Goal: Communication & Community: Participate in discussion

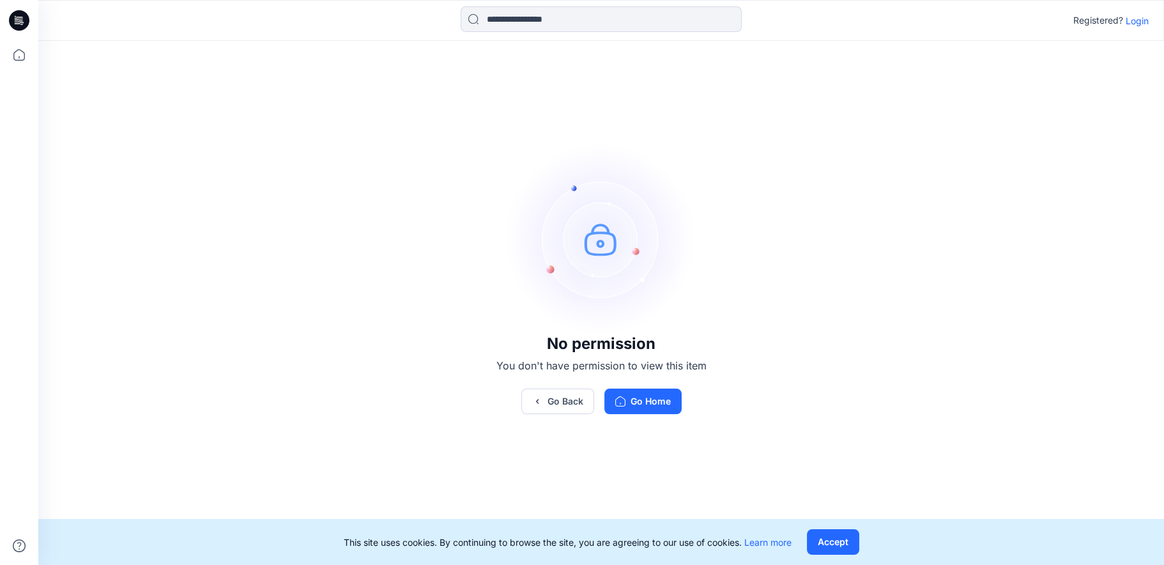
click at [18, 22] on icon at bounding box center [17, 21] width 4 height 1
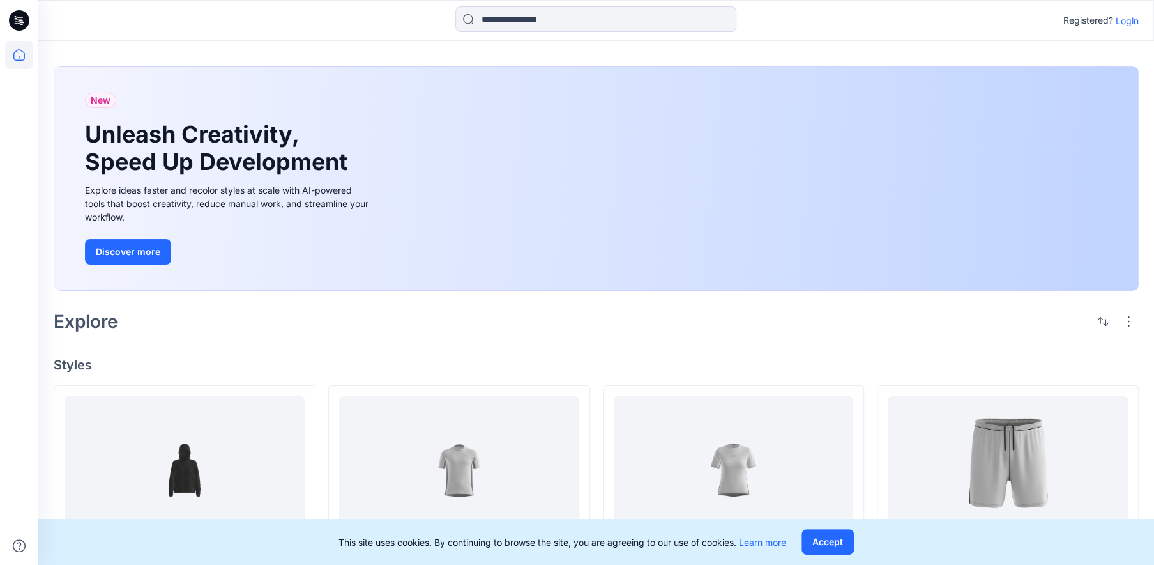
click at [1133, 20] on p "Login" at bounding box center [1127, 20] width 23 height 13
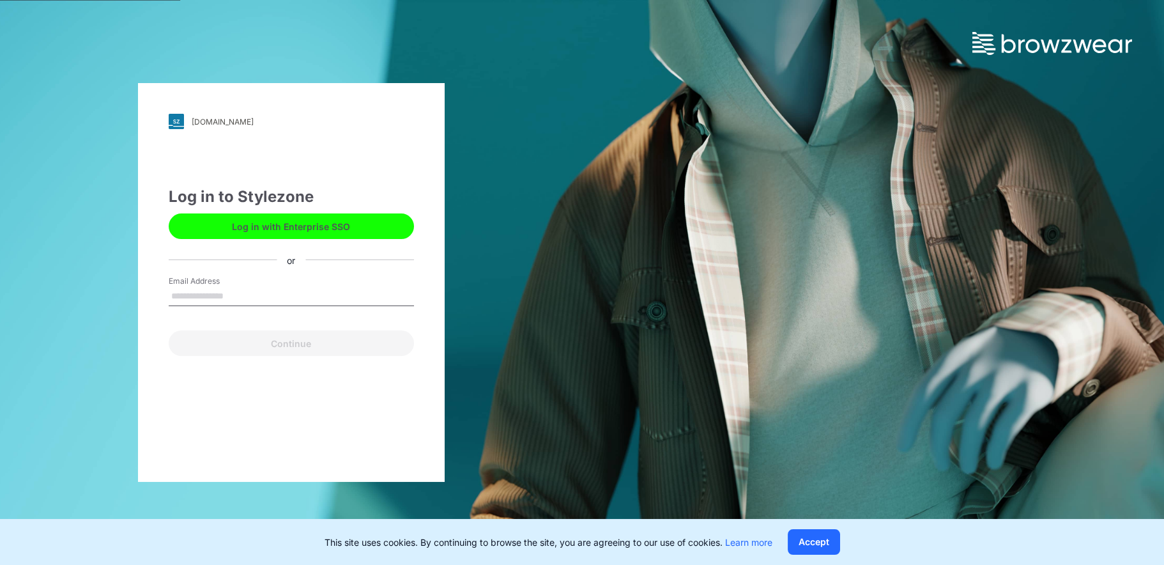
click at [250, 287] on input "Email Address" at bounding box center [291, 296] width 245 height 19
type input "**********"
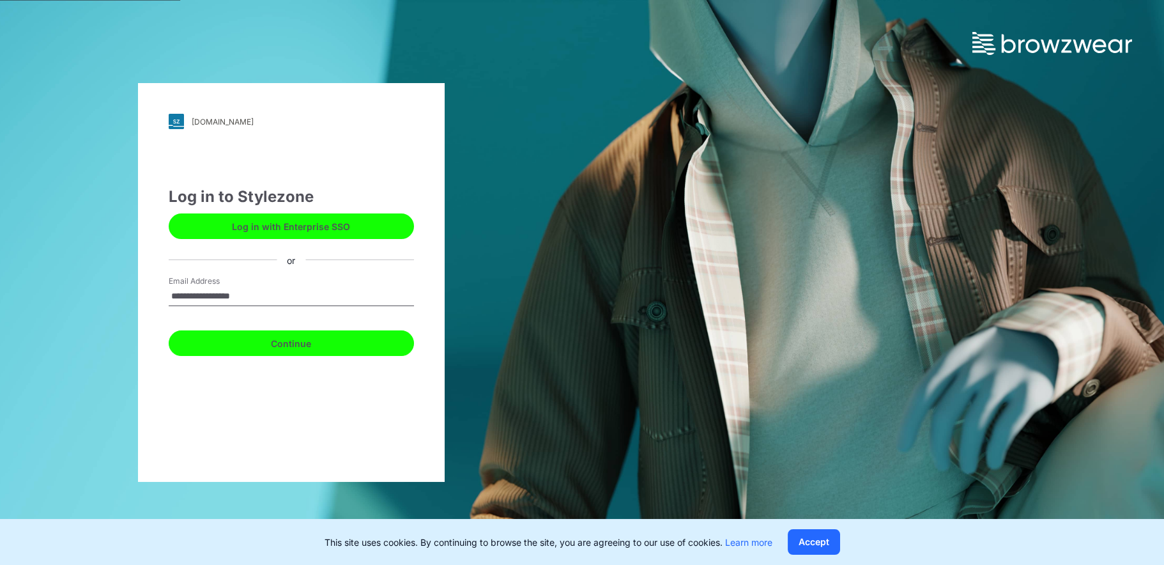
click at [266, 338] on button "Continue" at bounding box center [291, 343] width 245 height 26
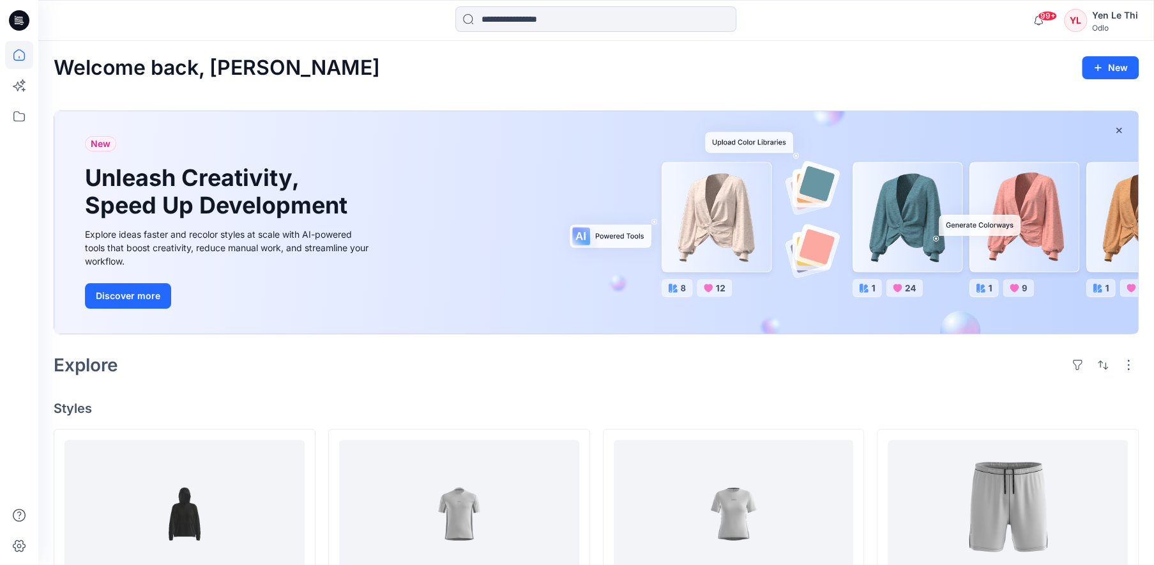
click at [20, 22] on icon at bounding box center [19, 20] width 20 height 20
drag, startPoint x: 767, startPoint y: 1, endPoint x: 15, endPoint y: 112, distance: 760.0
click at [15, 112] on icon at bounding box center [19, 116] width 28 height 28
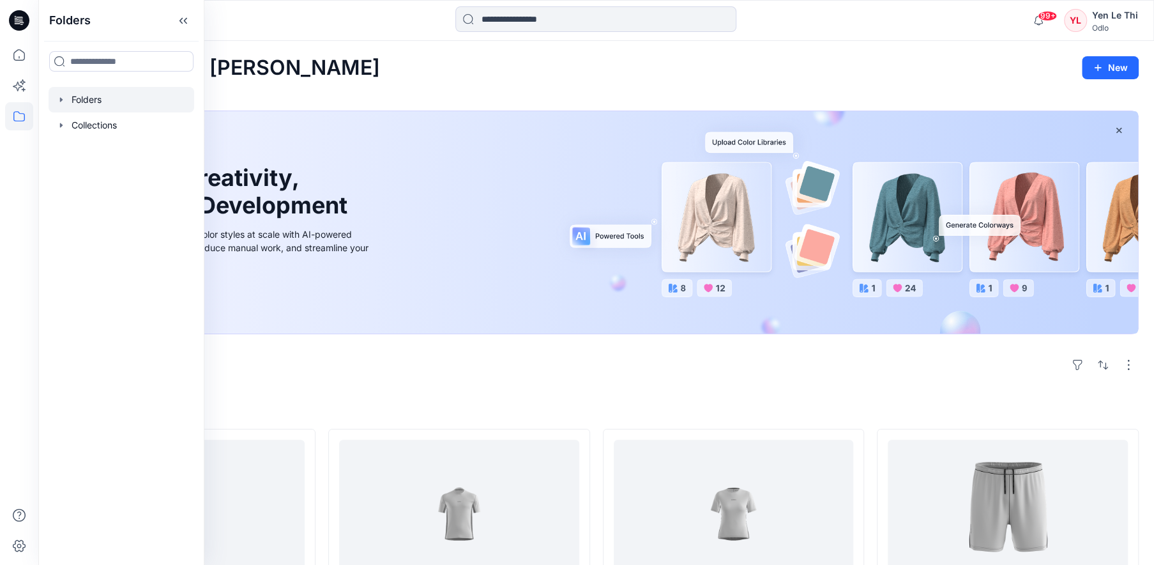
click at [117, 93] on div at bounding box center [122, 100] width 146 height 26
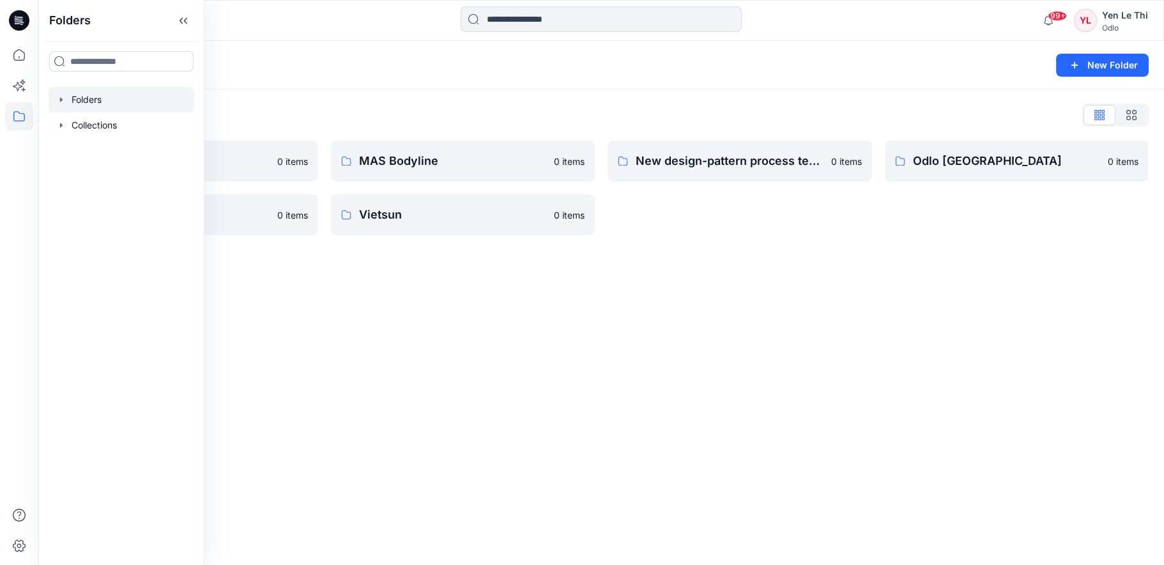
click at [362, 309] on div "Folders New Folder Folders List Gennex, Tayeh 0 items Shints 0 items MAS Bodyli…" at bounding box center [601, 303] width 1126 height 524
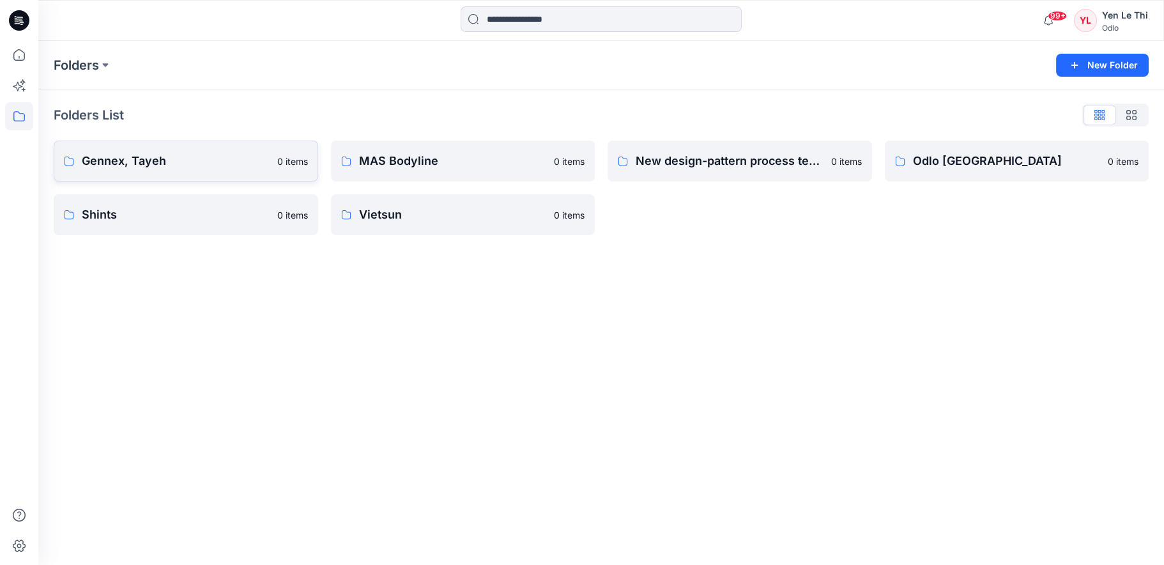
click at [179, 171] on link "Gennex, Tayeh 0 items" at bounding box center [186, 161] width 264 height 41
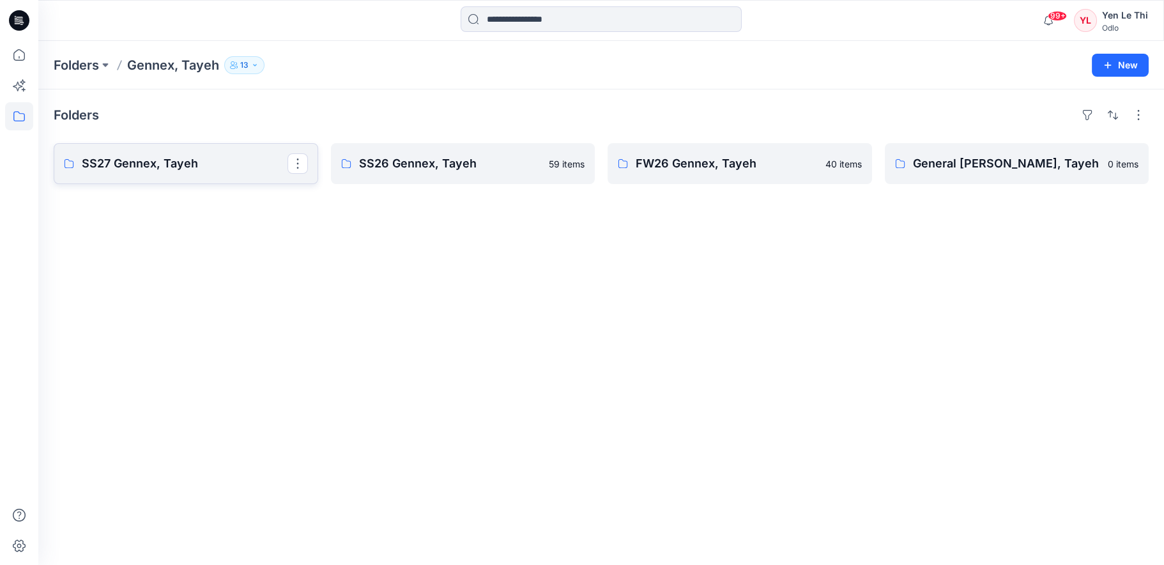
click at [179, 171] on p "SS27 Gennex, Tayeh" at bounding box center [185, 164] width 206 height 18
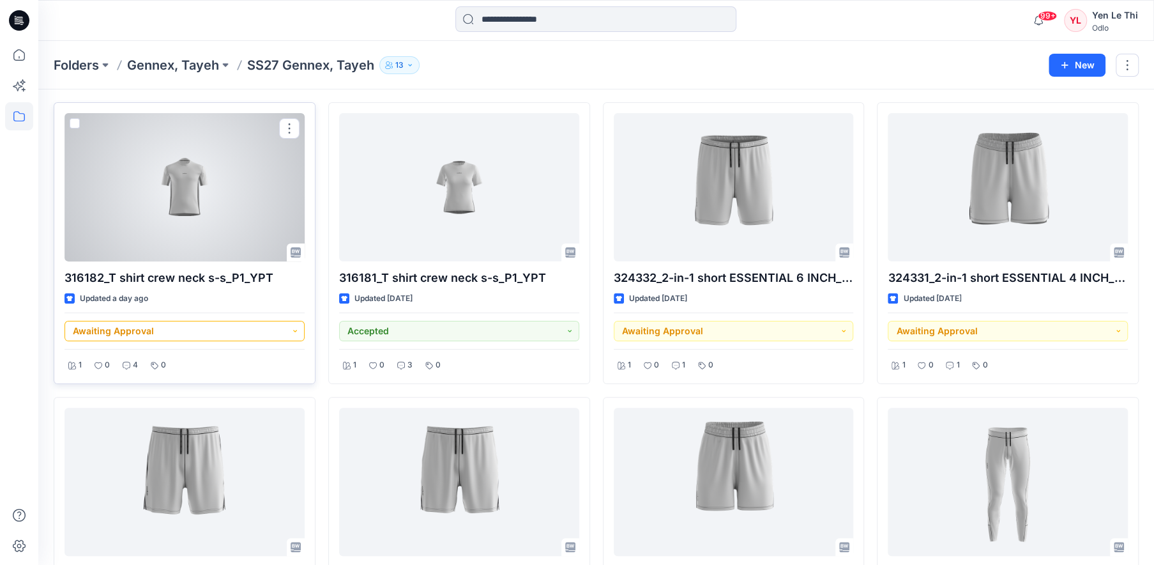
scroll to position [64, 0]
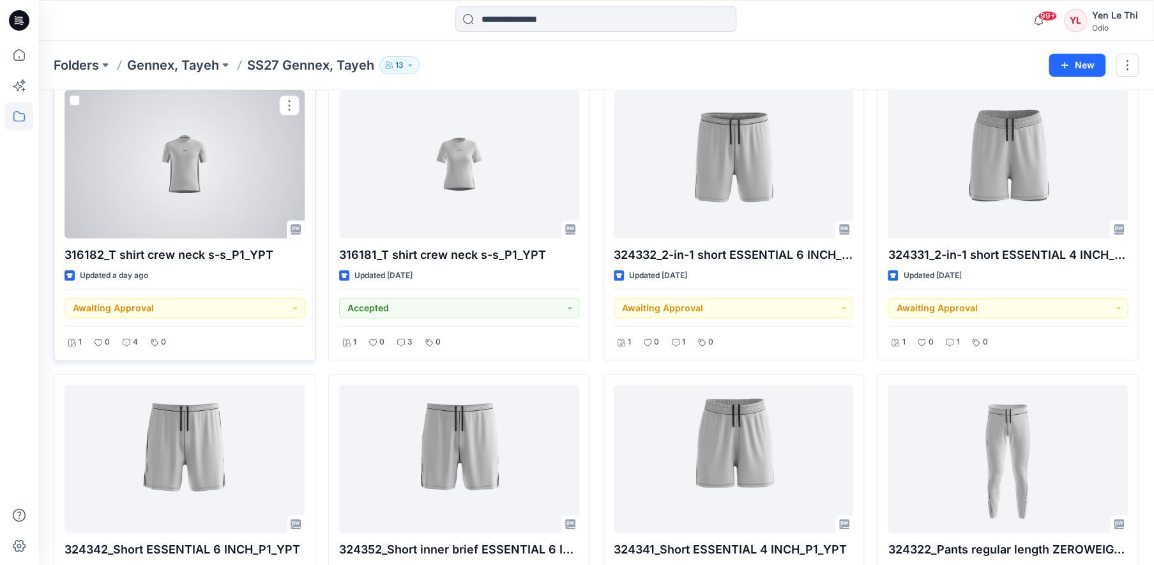
click at [214, 178] on div at bounding box center [185, 164] width 240 height 148
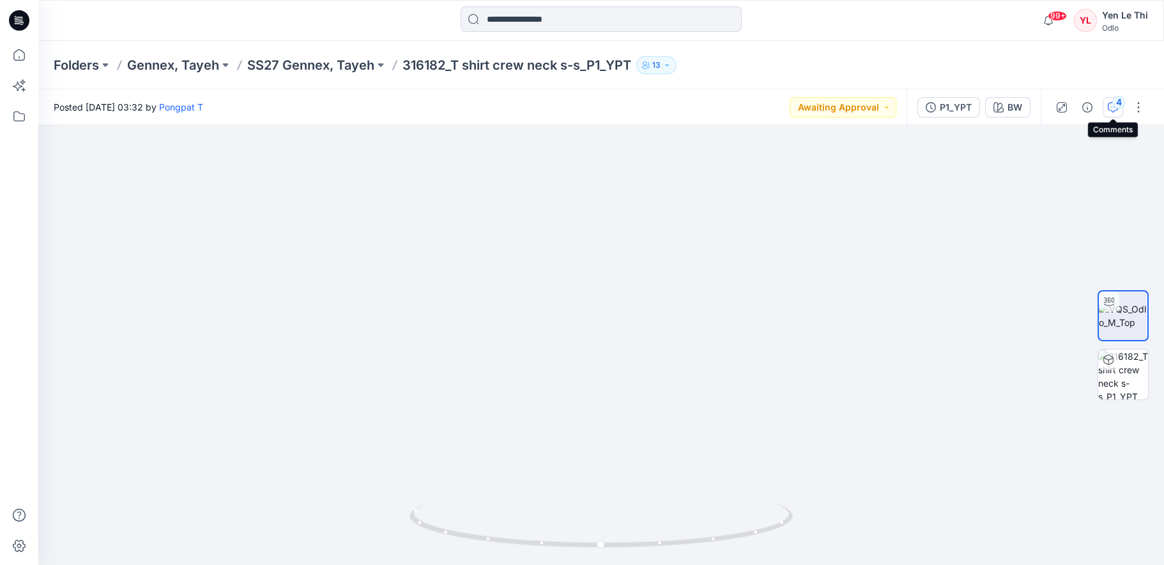
click at [1115, 110] on icon "button" at bounding box center [1113, 107] width 10 height 10
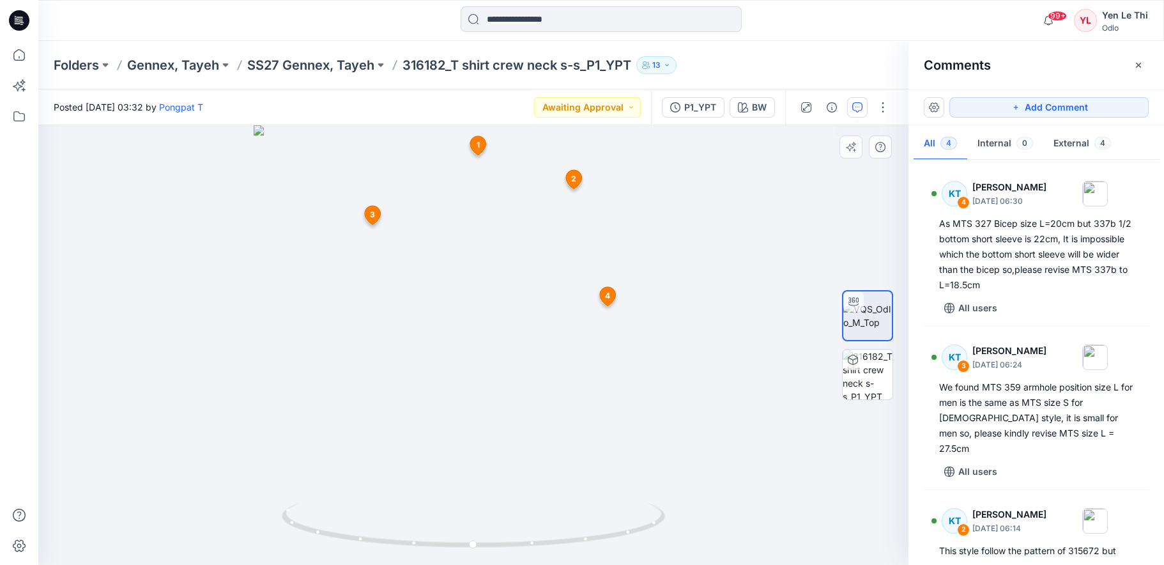
click at [611, 296] on icon at bounding box center [608, 295] width 16 height 19
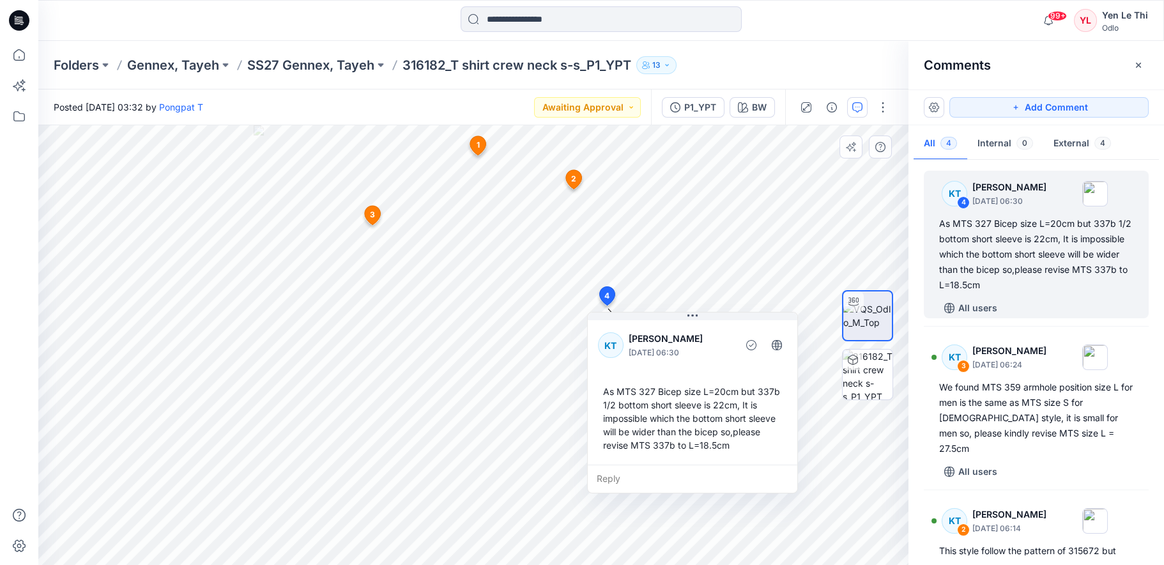
click at [631, 478] on div "Reply" at bounding box center [693, 478] width 210 height 28
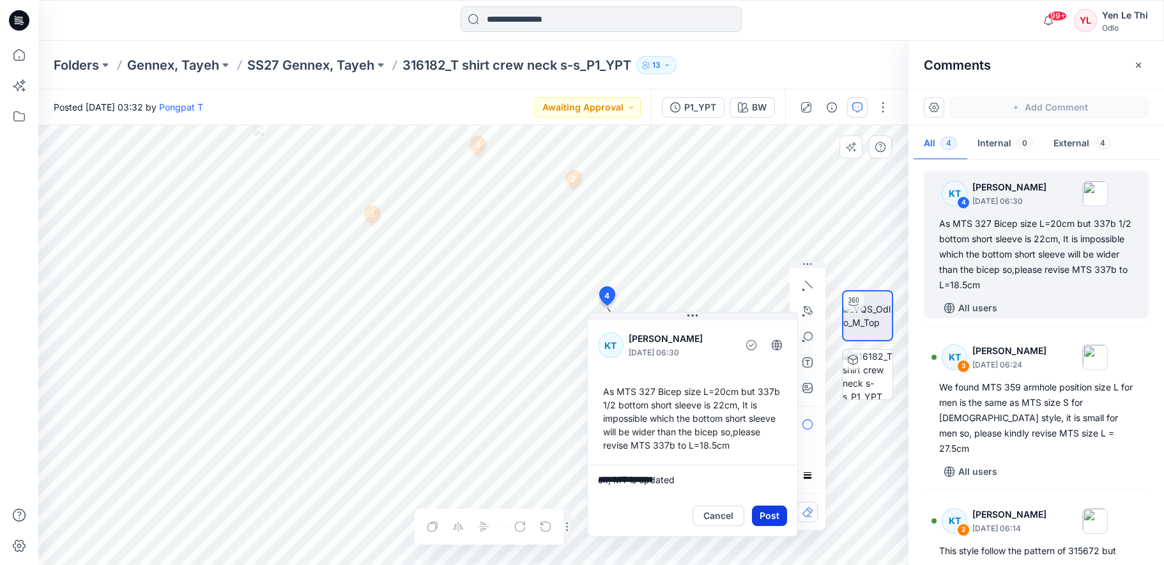
type textarea "**********"
click at [763, 516] on button "Post" at bounding box center [769, 515] width 35 height 20
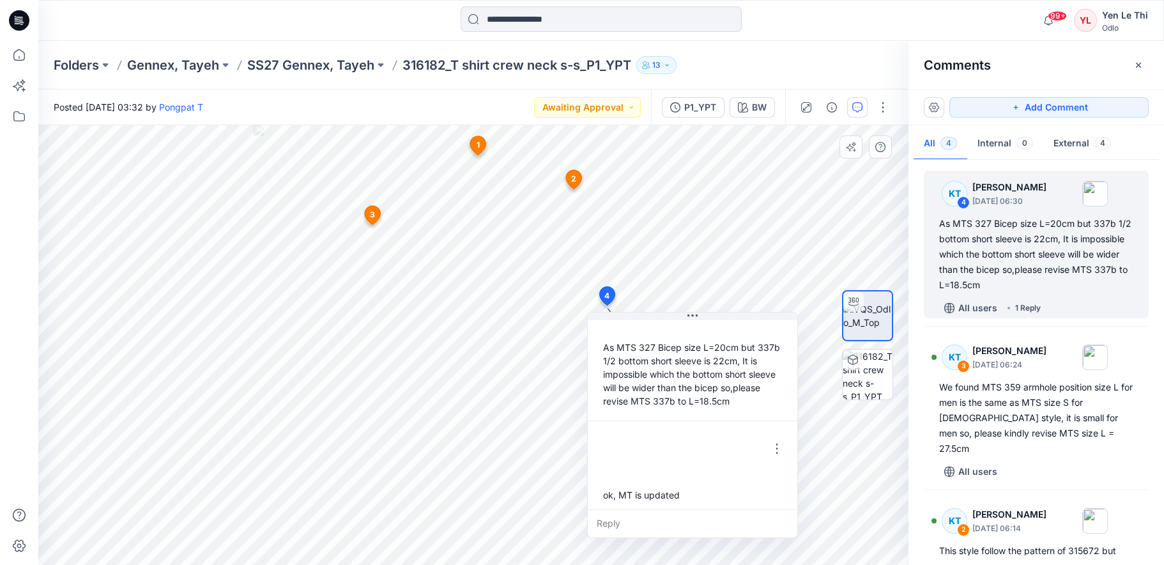
scroll to position [49, 0]
click at [574, 178] on span "2" at bounding box center [573, 178] width 5 height 11
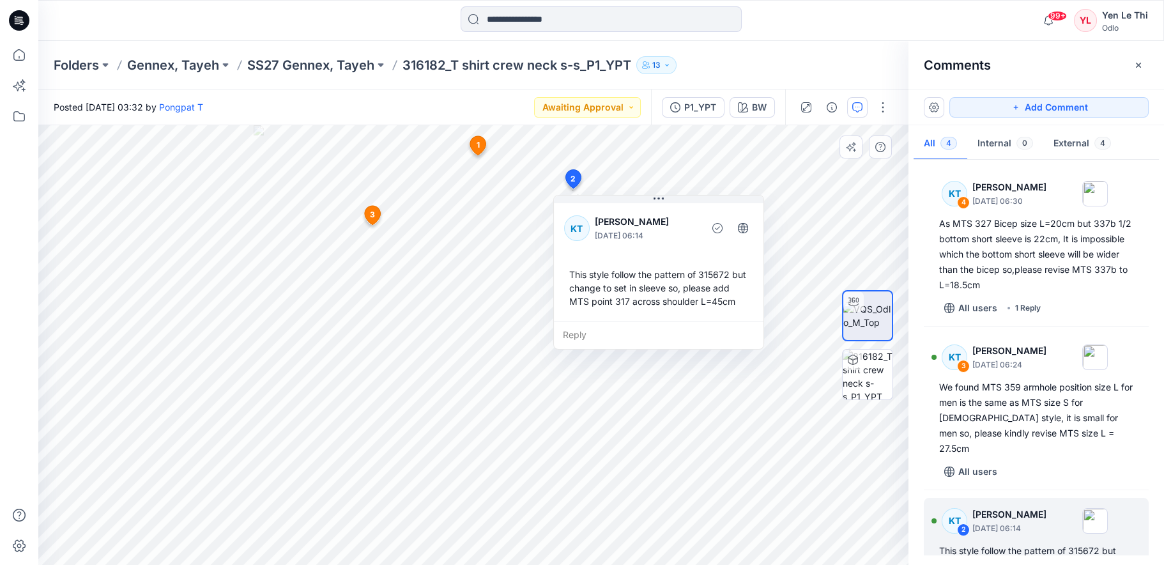
scroll to position [43, 0]
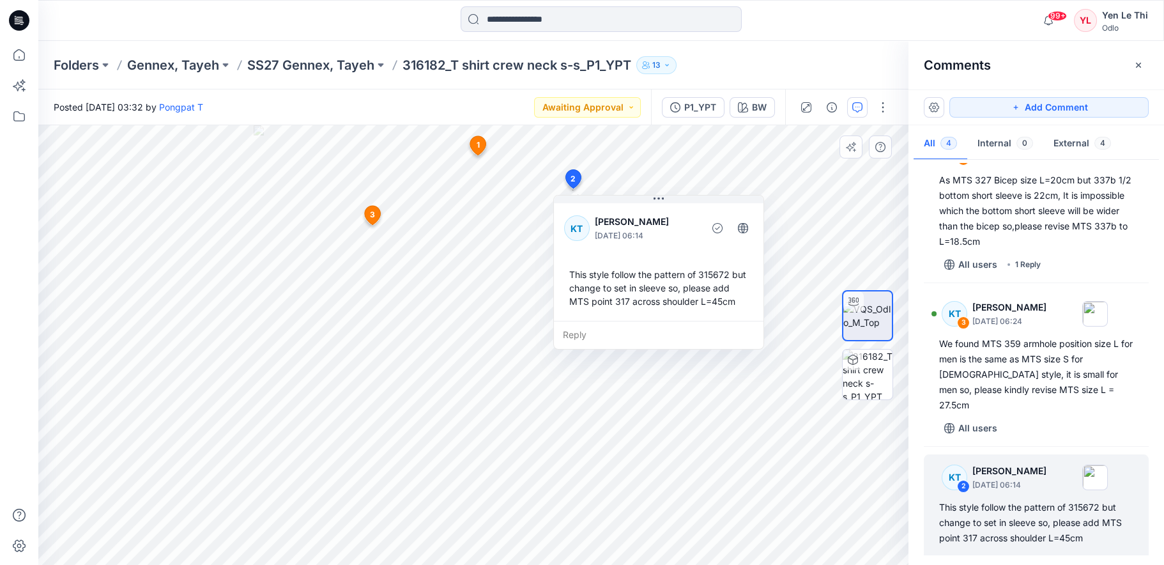
click at [620, 333] on div "Reply" at bounding box center [659, 335] width 210 height 28
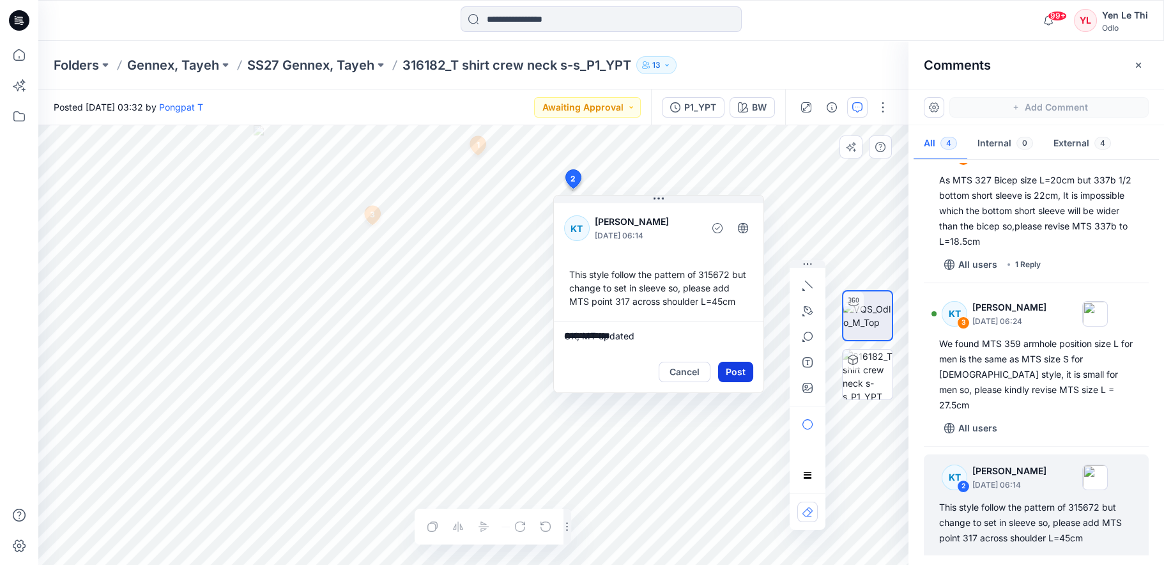
type textarea "**********"
click at [726, 375] on button "Post" at bounding box center [735, 372] width 35 height 20
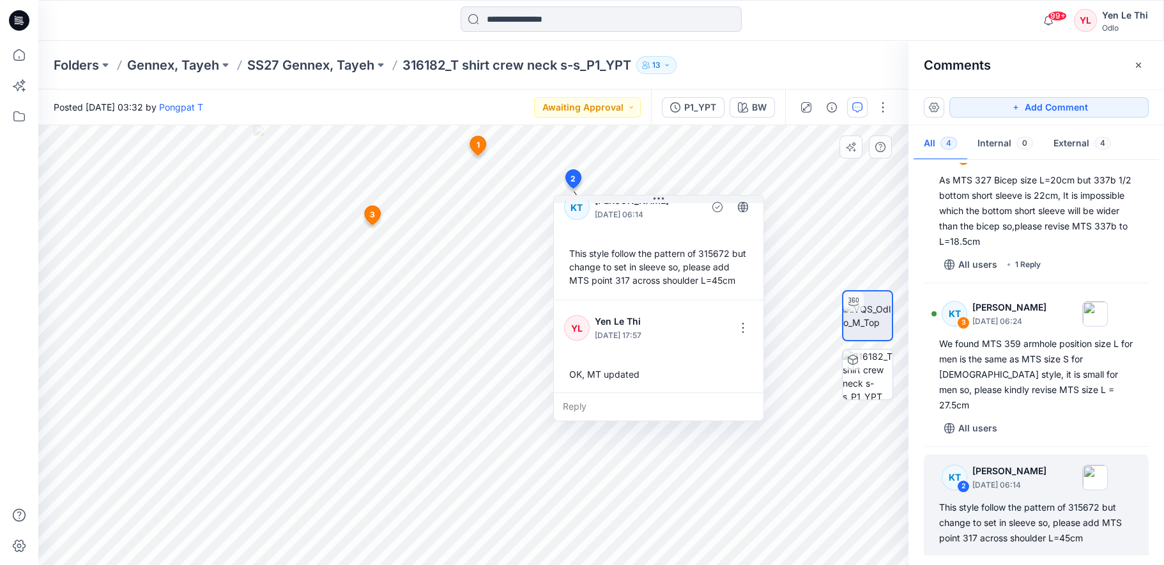
scroll to position [22, 0]
click at [477, 143] on span "1" at bounding box center [478, 144] width 3 height 11
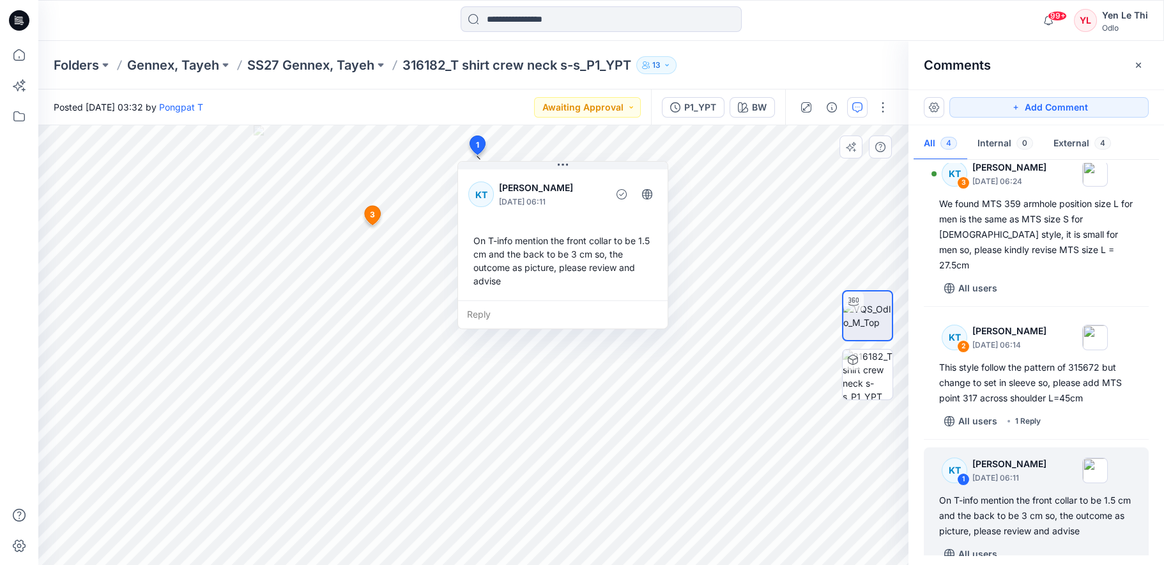
scroll to position [192, 0]
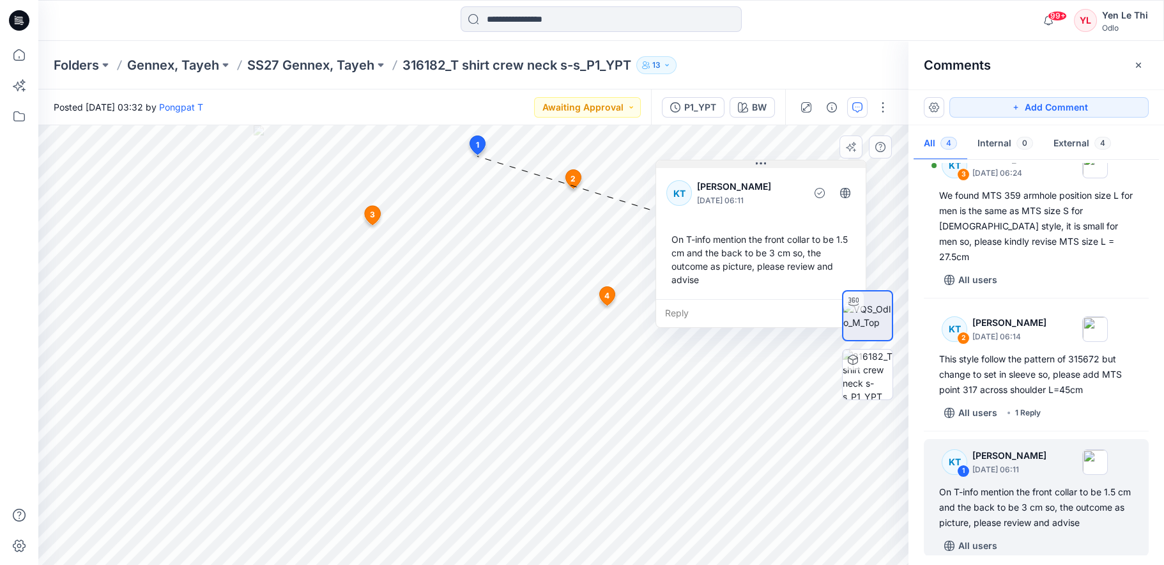
drag, startPoint x: 493, startPoint y: 165, endPoint x: 691, endPoint y: 164, distance: 198.0
click at [691, 164] on button at bounding box center [761, 164] width 210 height 8
click at [370, 213] on span "3" at bounding box center [372, 214] width 5 height 11
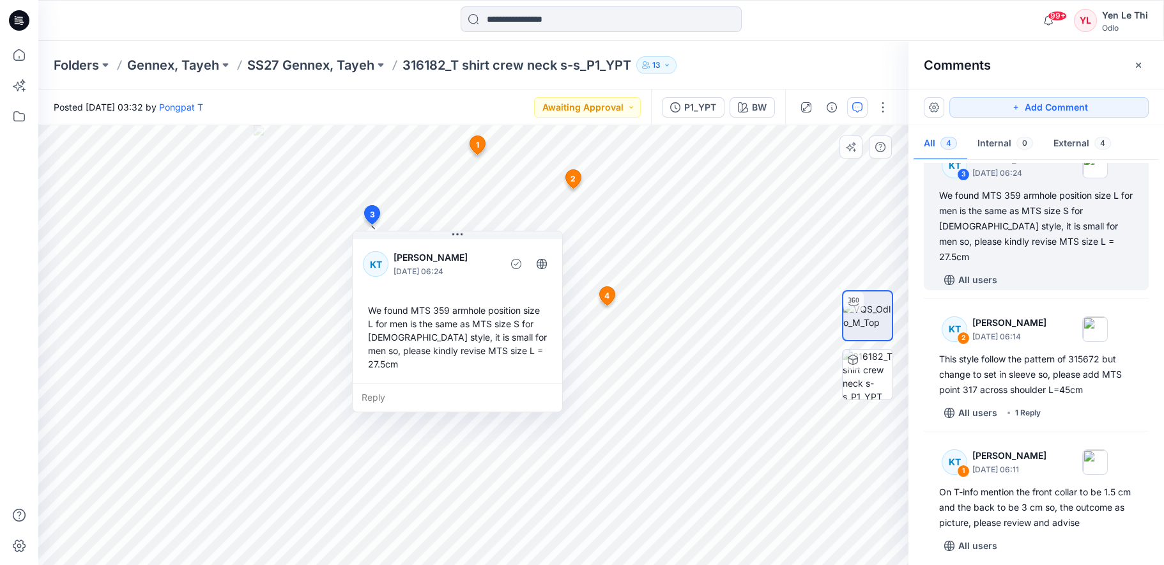
scroll to position [171, 0]
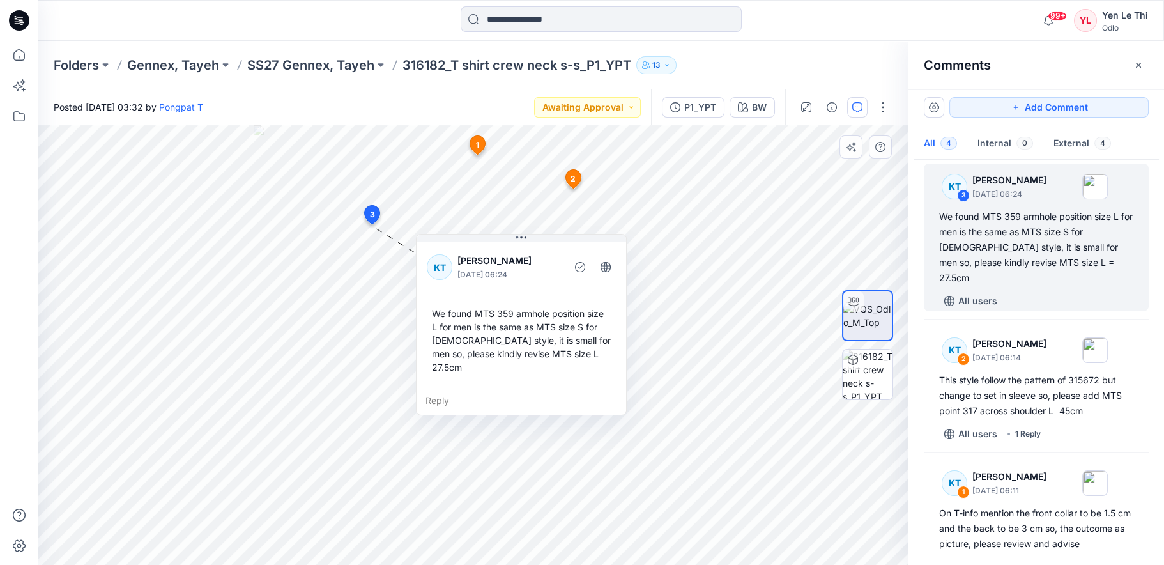
drag, startPoint x: 432, startPoint y: 335, endPoint x: 496, endPoint y: 339, distance: 64.0
click at [496, 339] on div "We found MTS 359 armhole position size L for men is the same as MTS size S for …" at bounding box center [521, 340] width 189 height 77
click at [545, 386] on div "Reply" at bounding box center [521, 400] width 210 height 28
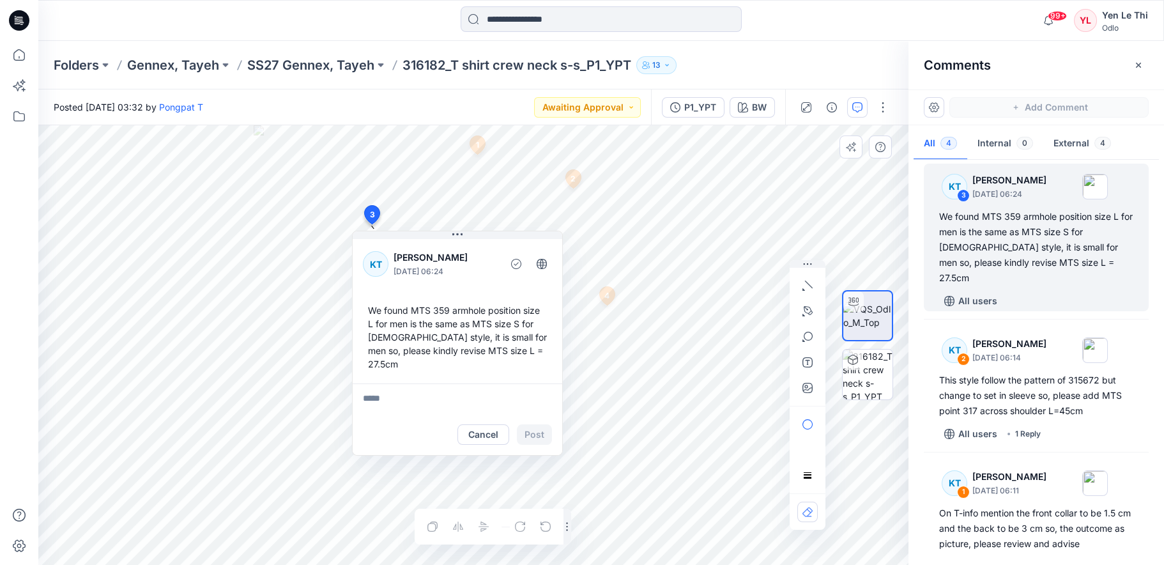
click at [503, 395] on textarea at bounding box center [458, 398] width 210 height 31
type textarea "**********"
click at [531, 424] on button "Post" at bounding box center [534, 434] width 35 height 20
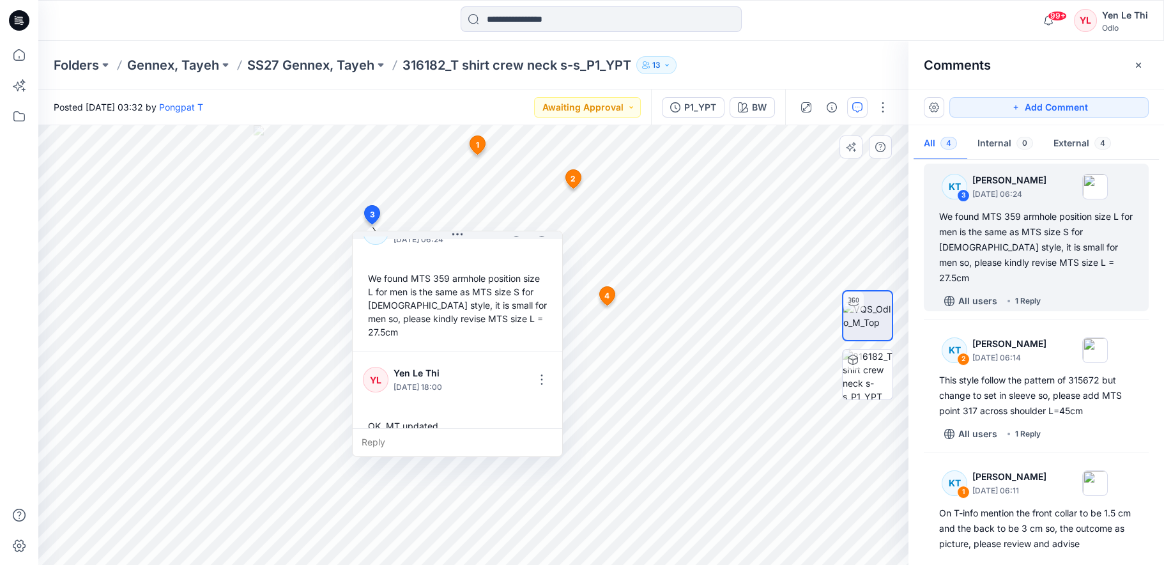
scroll to position [36, 0]
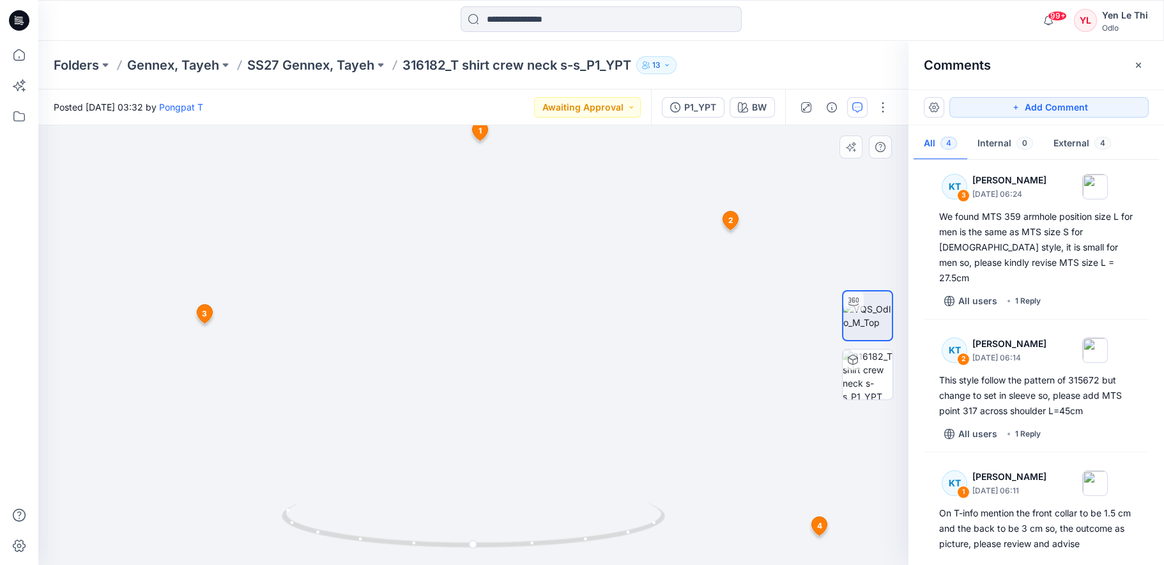
drag, startPoint x: 519, startPoint y: 180, endPoint x: 516, endPoint y: 489, distance: 308.6
click at [516, 489] on img at bounding box center [471, 315] width 1150 height 500
click at [478, 144] on span "1" at bounding box center [479, 144] width 3 height 11
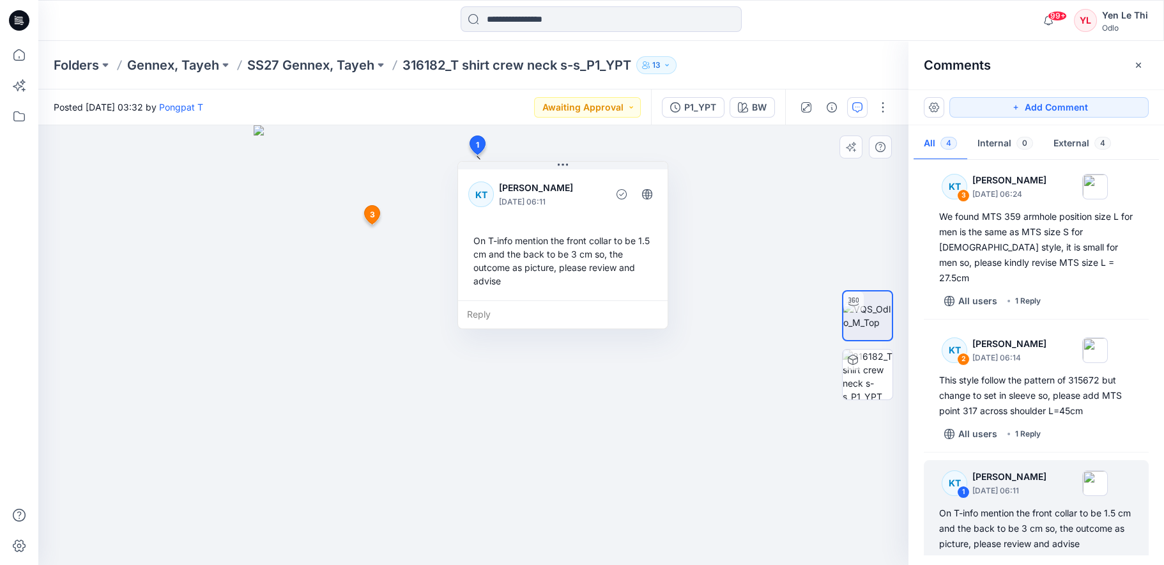
scroll to position [192, 0]
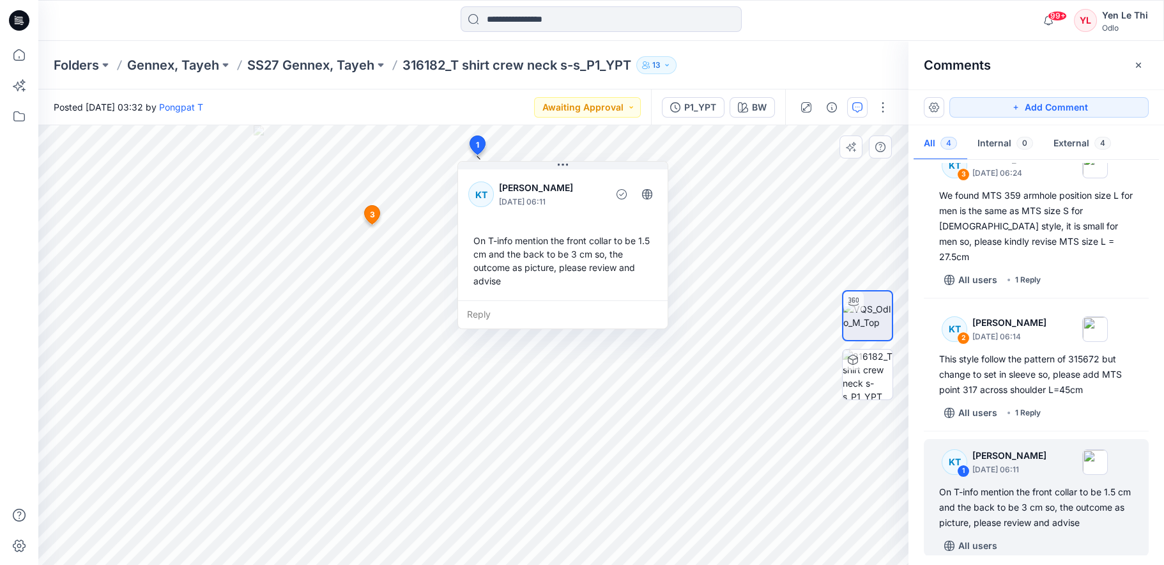
click at [506, 318] on div "Reply" at bounding box center [563, 314] width 210 height 28
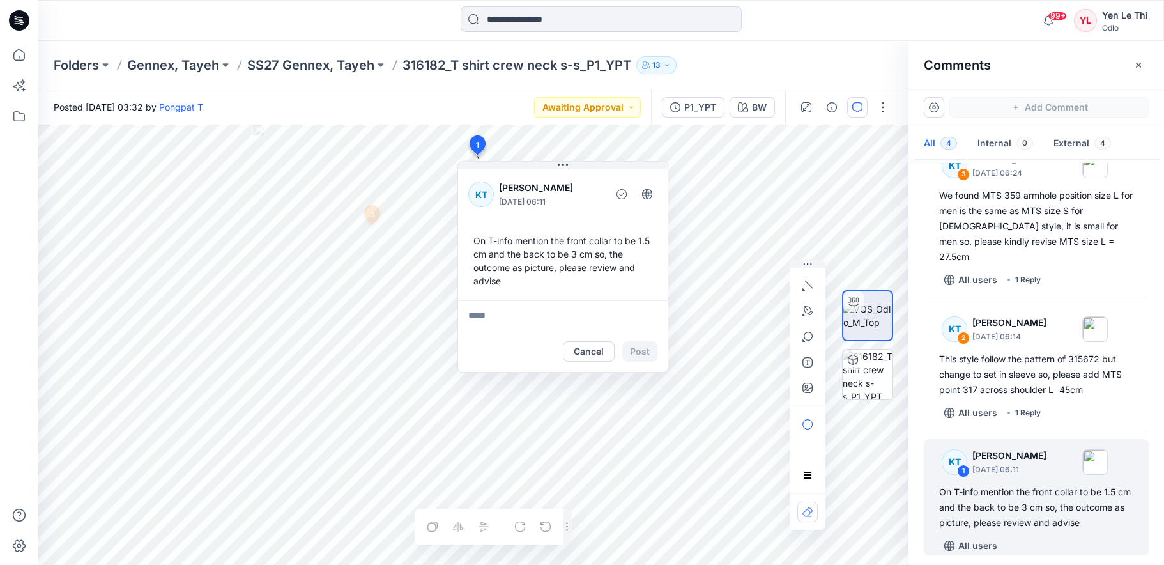
click at [523, 315] on textarea at bounding box center [563, 315] width 210 height 31
click at [806, 393] on button "button" at bounding box center [807, 388] width 20 height 20
type input"] "**********"
click at [484, 315] on textarea at bounding box center [563, 315] width 210 height 31
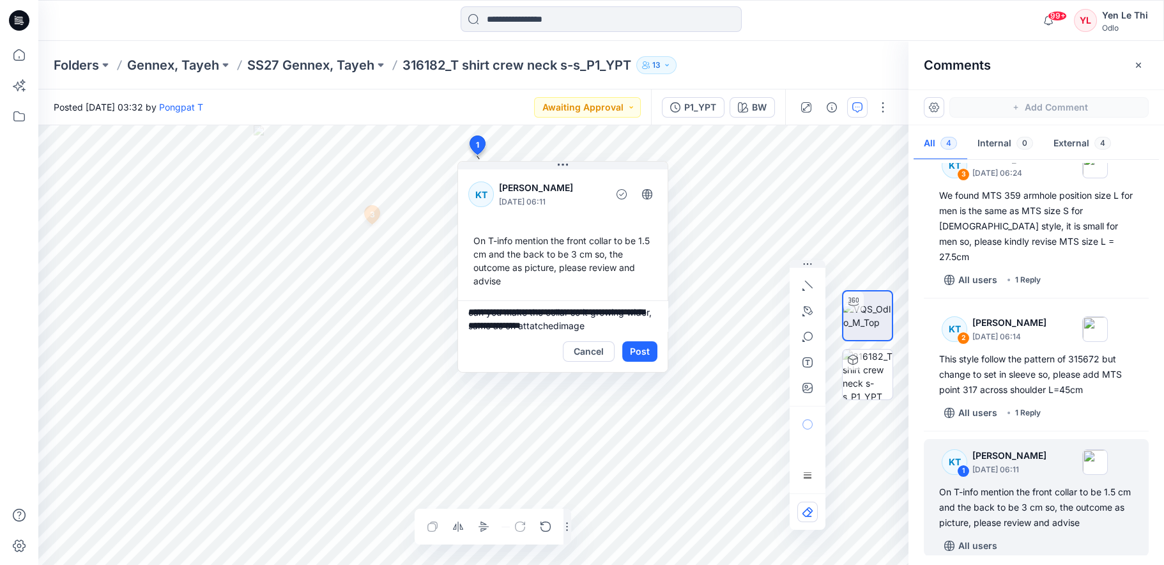
click at [567, 322] on textarea "**********" at bounding box center [563, 315] width 210 height 31
click at [622, 321] on textarea "**********" at bounding box center [563, 315] width 210 height 31
type textarea "**********"
click at [644, 354] on button "Post" at bounding box center [639, 351] width 35 height 20
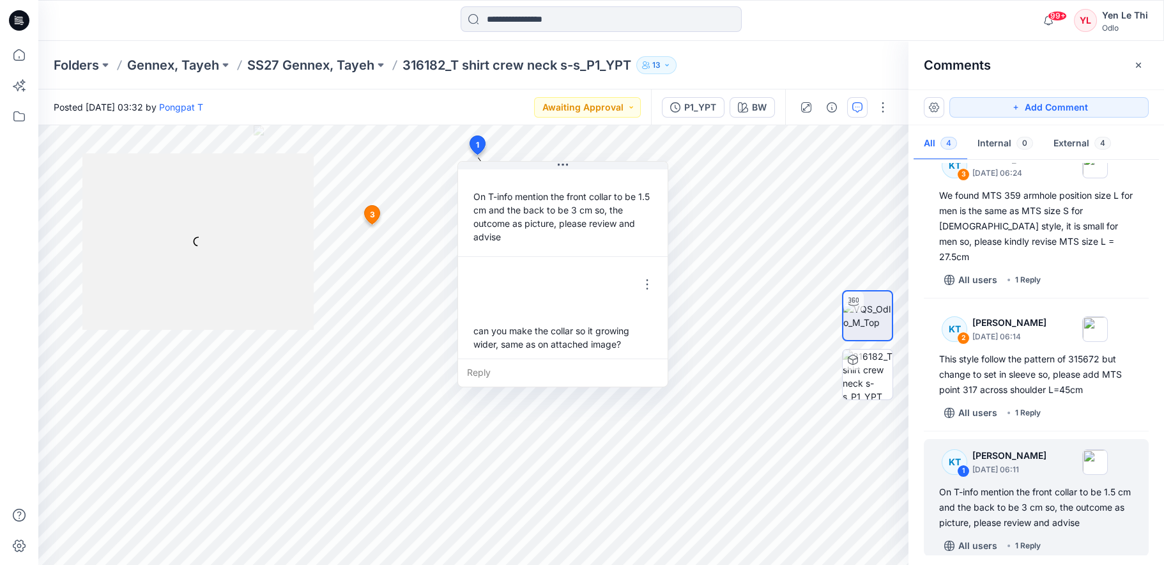
scroll to position [49, 0]
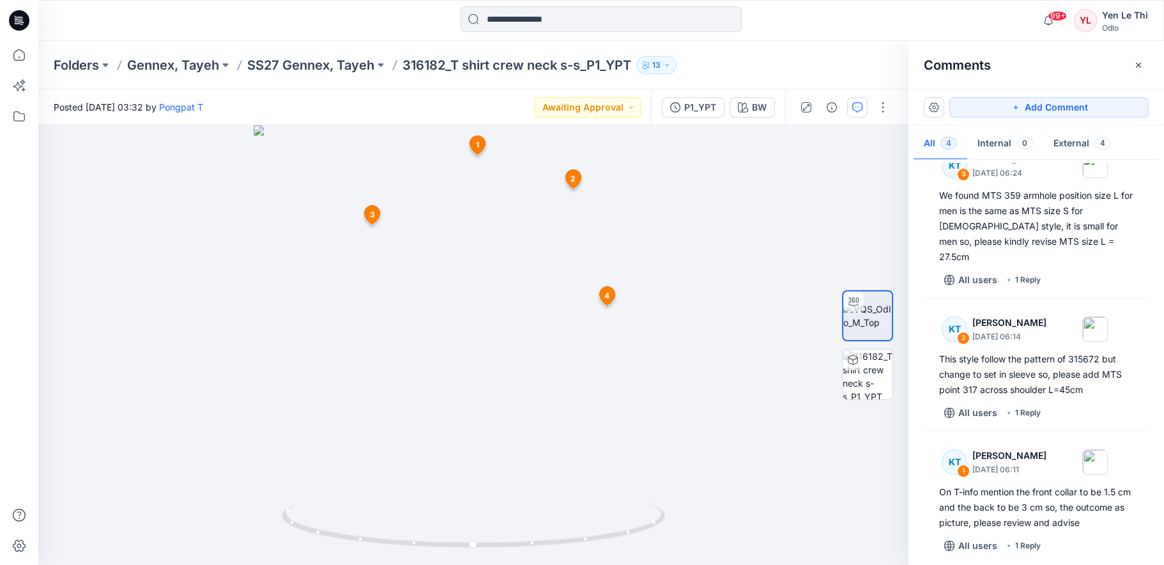
click at [475, 139] on icon at bounding box center [477, 144] width 15 height 19
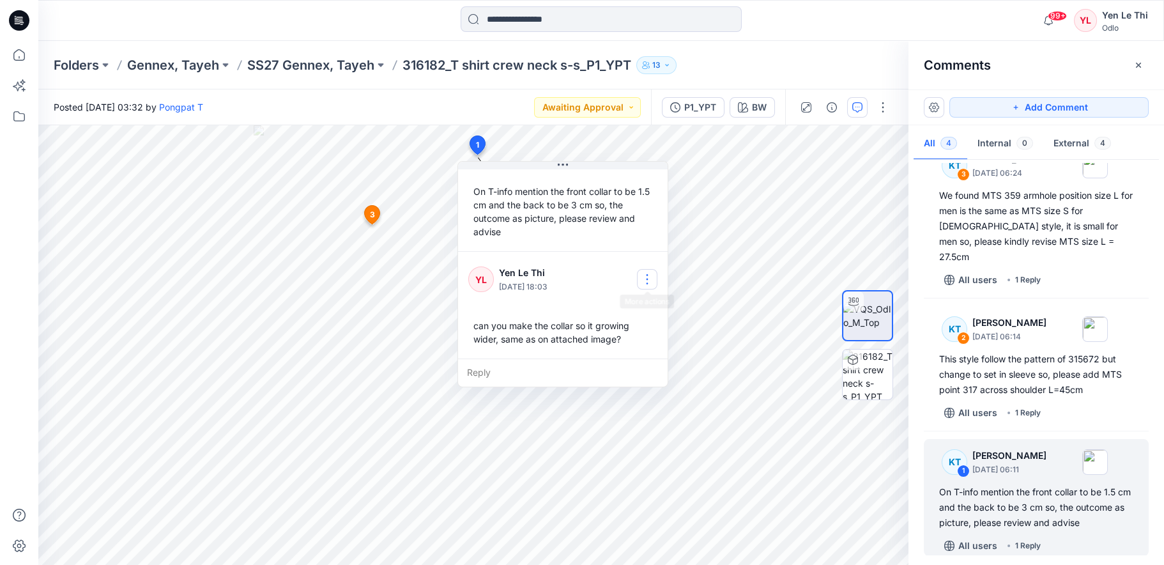
click at [648, 279] on button "button" at bounding box center [647, 279] width 20 height 20
click at [638, 305] on p "Edit comment" at bounding box center [650, 308] width 57 height 13
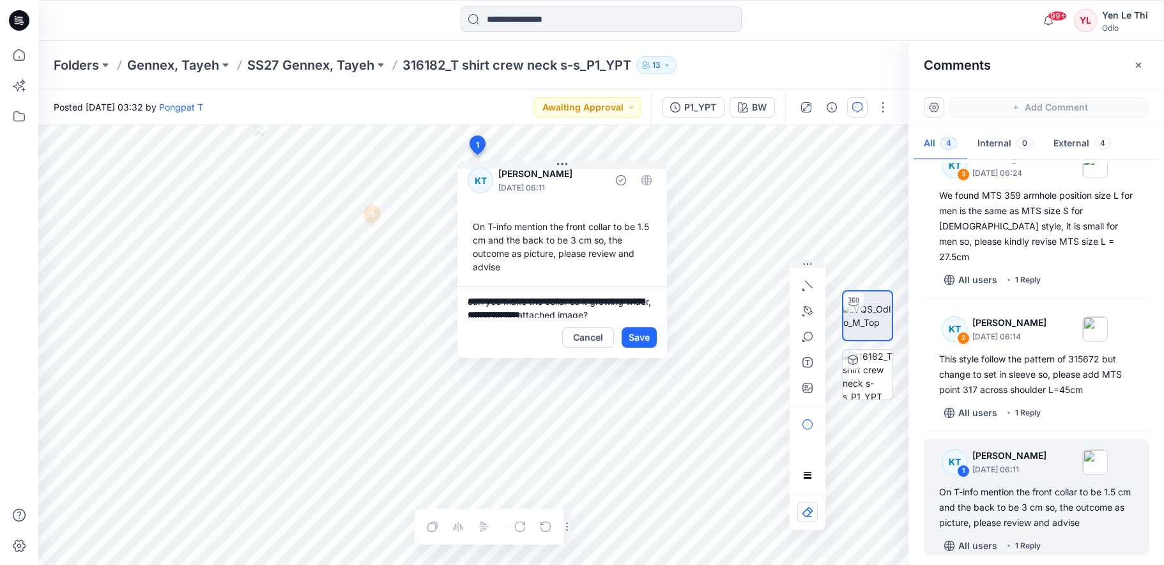
scroll to position [3, 0]
click at [589, 297] on textarea "**********" at bounding box center [562, 302] width 210 height 31
type textarea "**********"
click at [643, 337] on button "Save" at bounding box center [639, 337] width 35 height 20
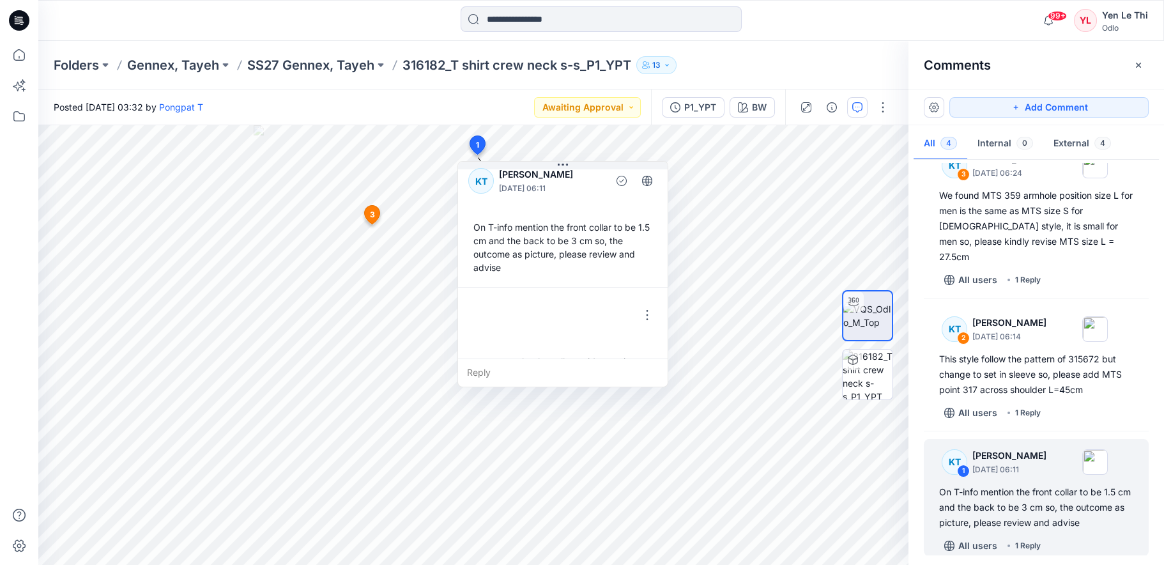
scroll to position [49, 0]
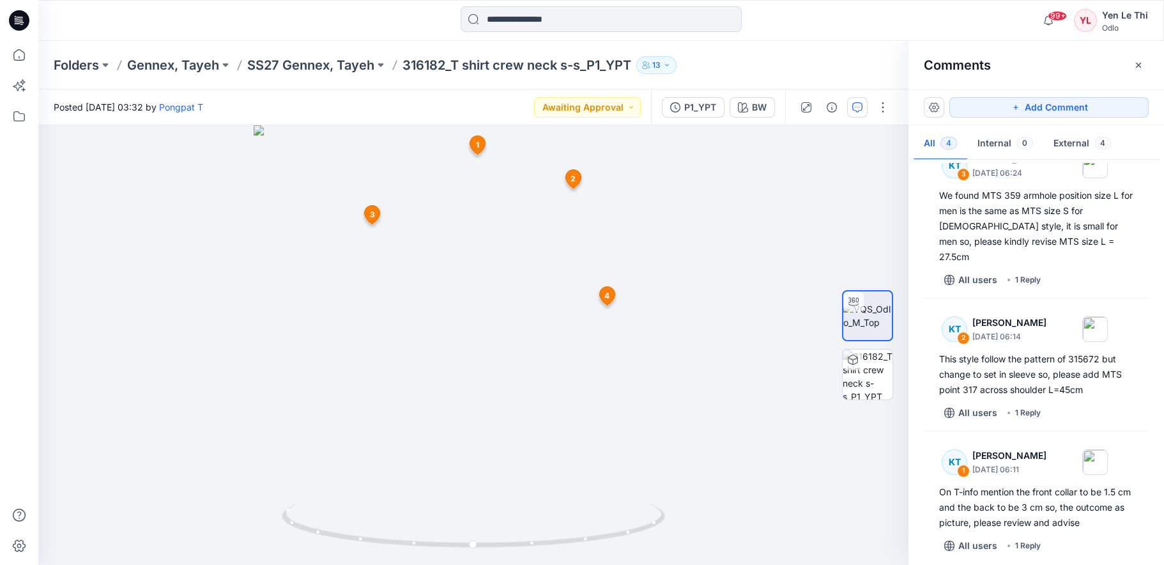
click at [609, 297] on span "4" at bounding box center [606, 295] width 5 height 11
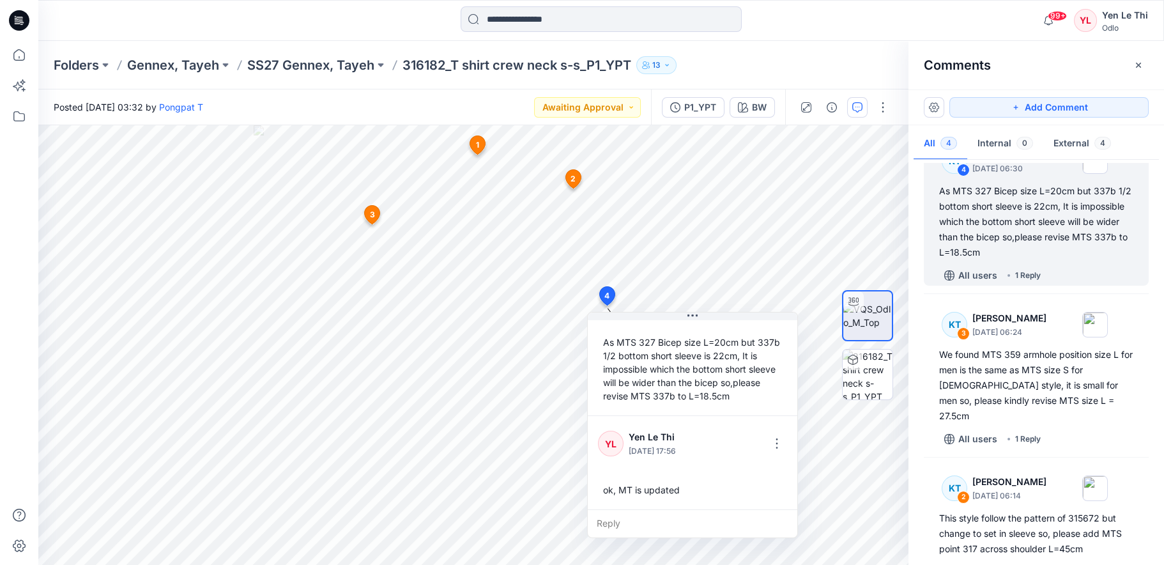
scroll to position [8, 0]
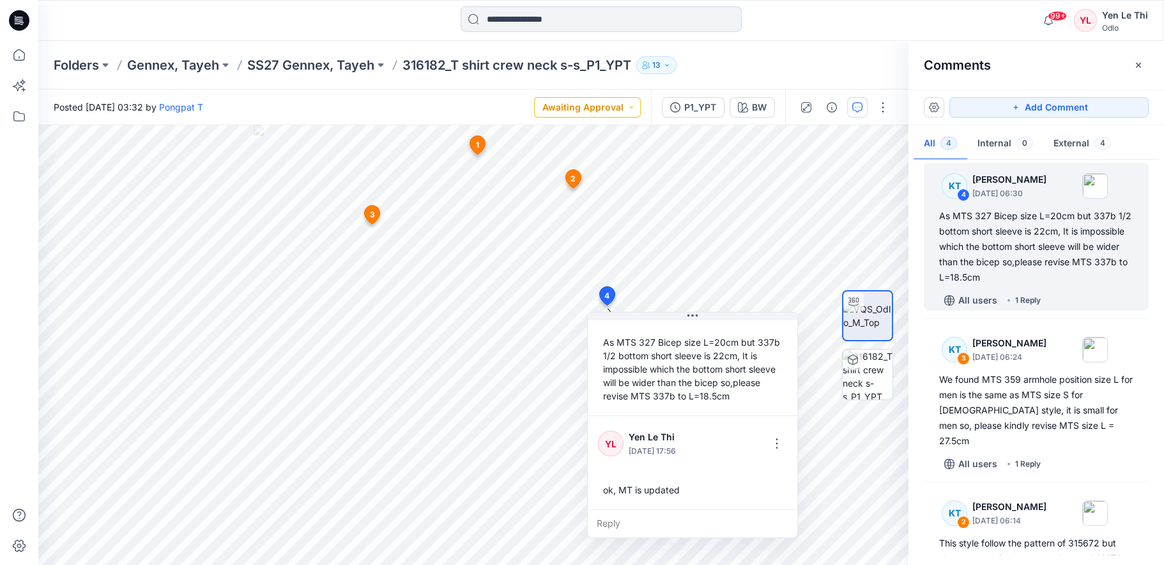
click at [631, 106] on button "Awaiting Approval" at bounding box center [587, 107] width 107 height 20
click at [576, 167] on p "Accepted" at bounding box center [573, 166] width 42 height 17
